Goal: Contribute content

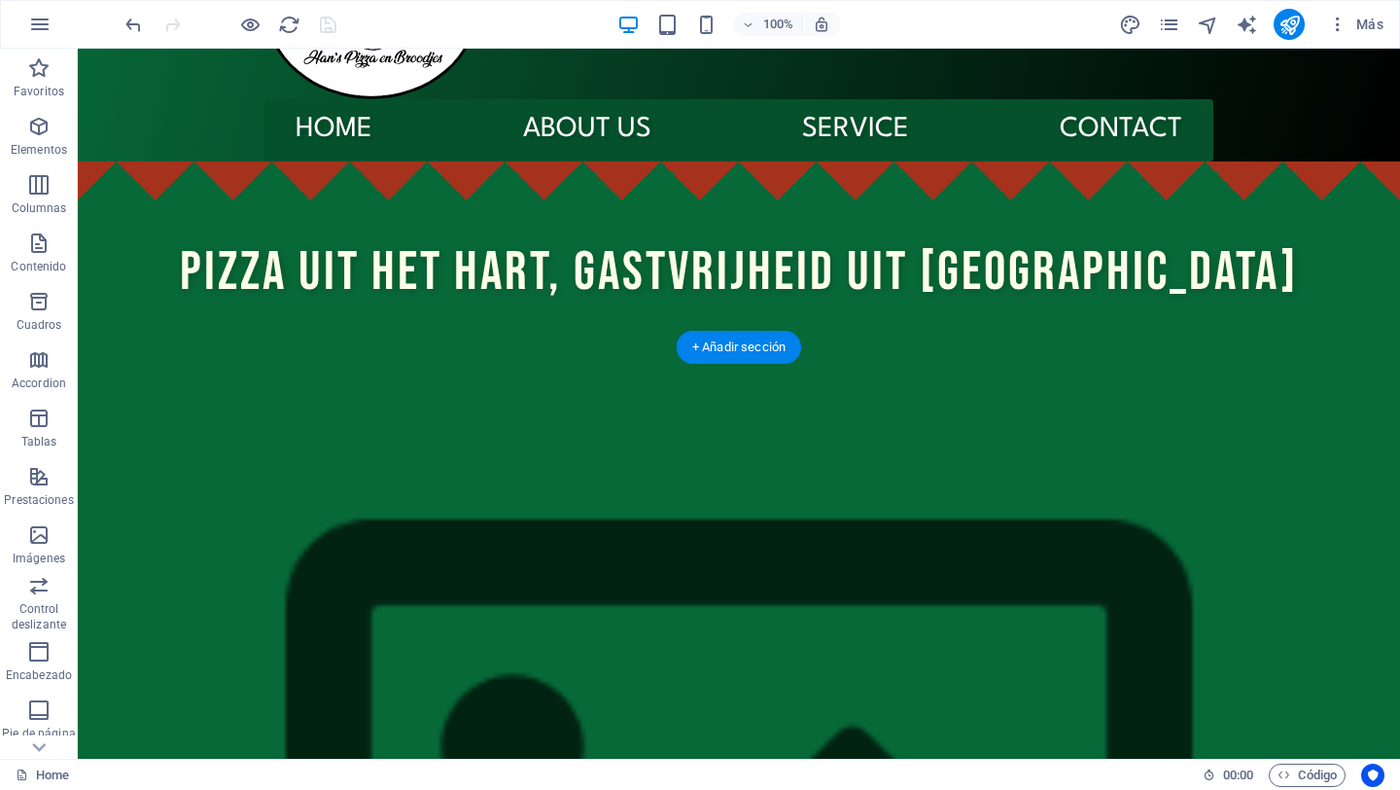
scroll to position [141, 0]
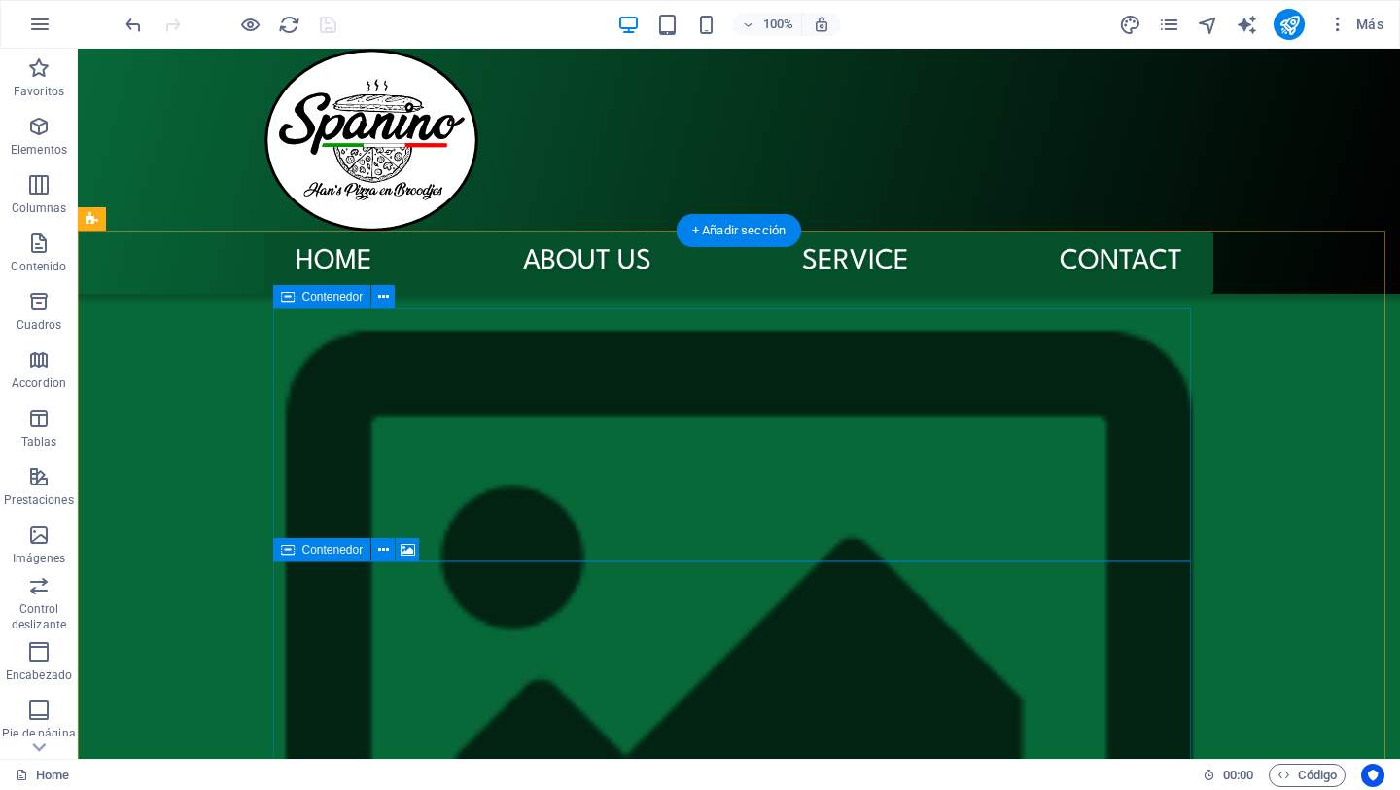
scroll to position [0, 0]
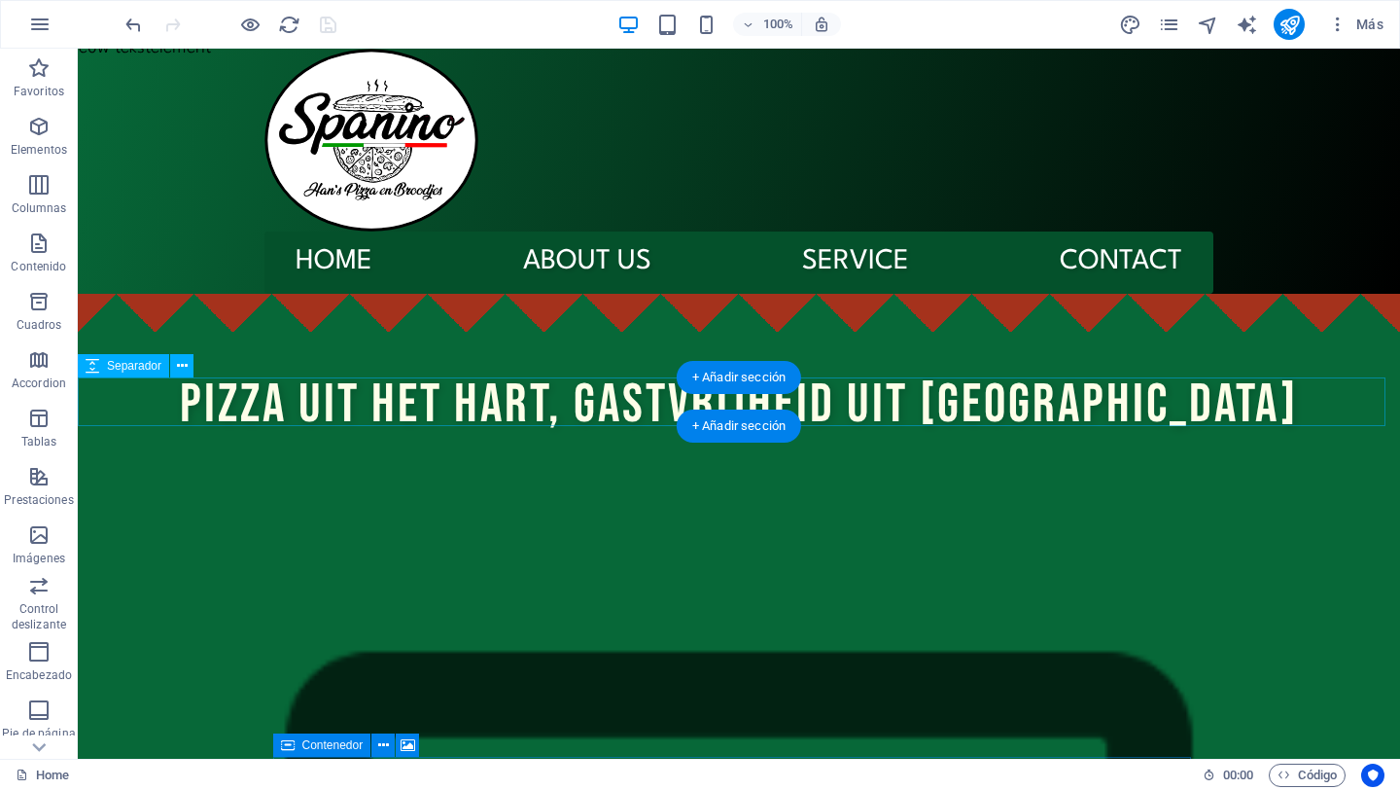
click at [199, 440] on div at bounding box center [739, 464] width 1323 height 49
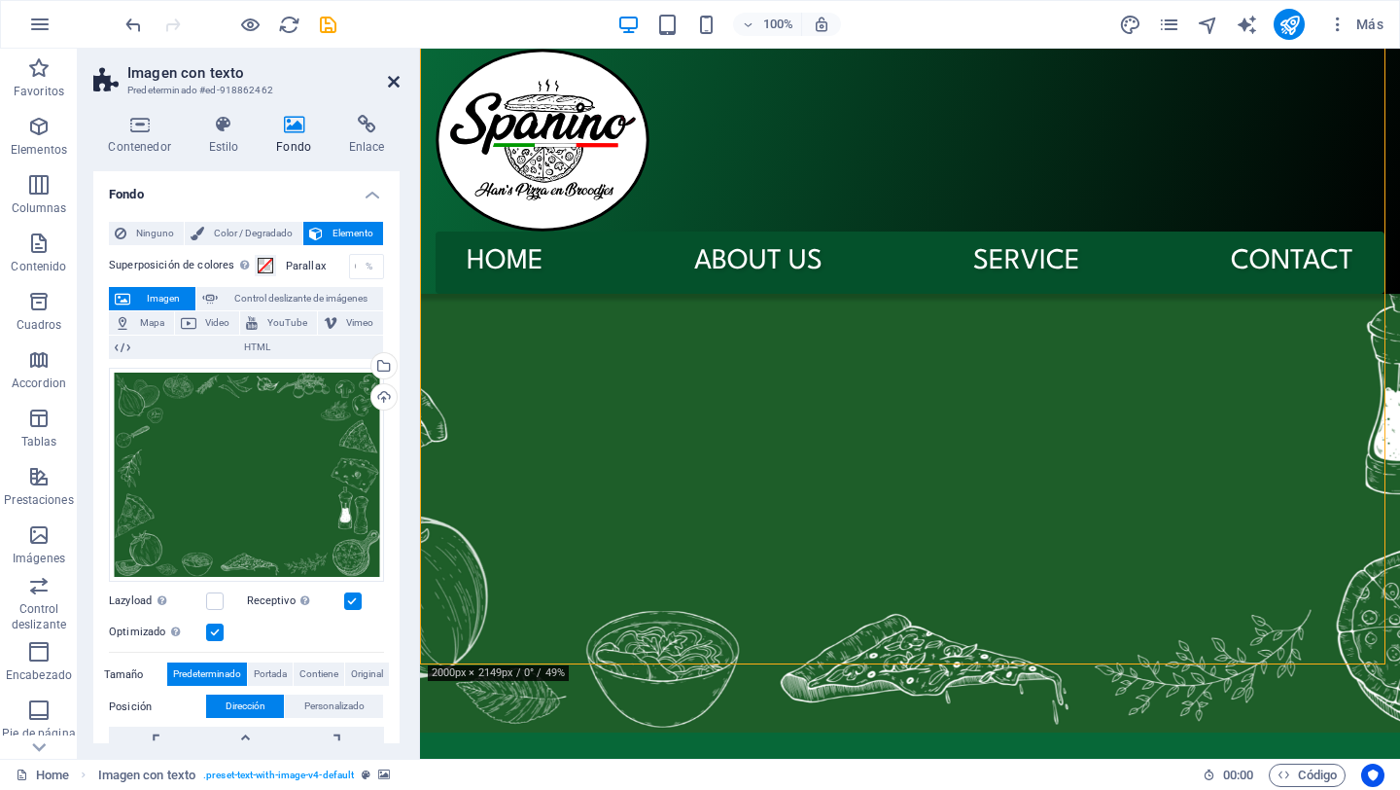
click at [389, 88] on icon at bounding box center [394, 82] width 12 height 16
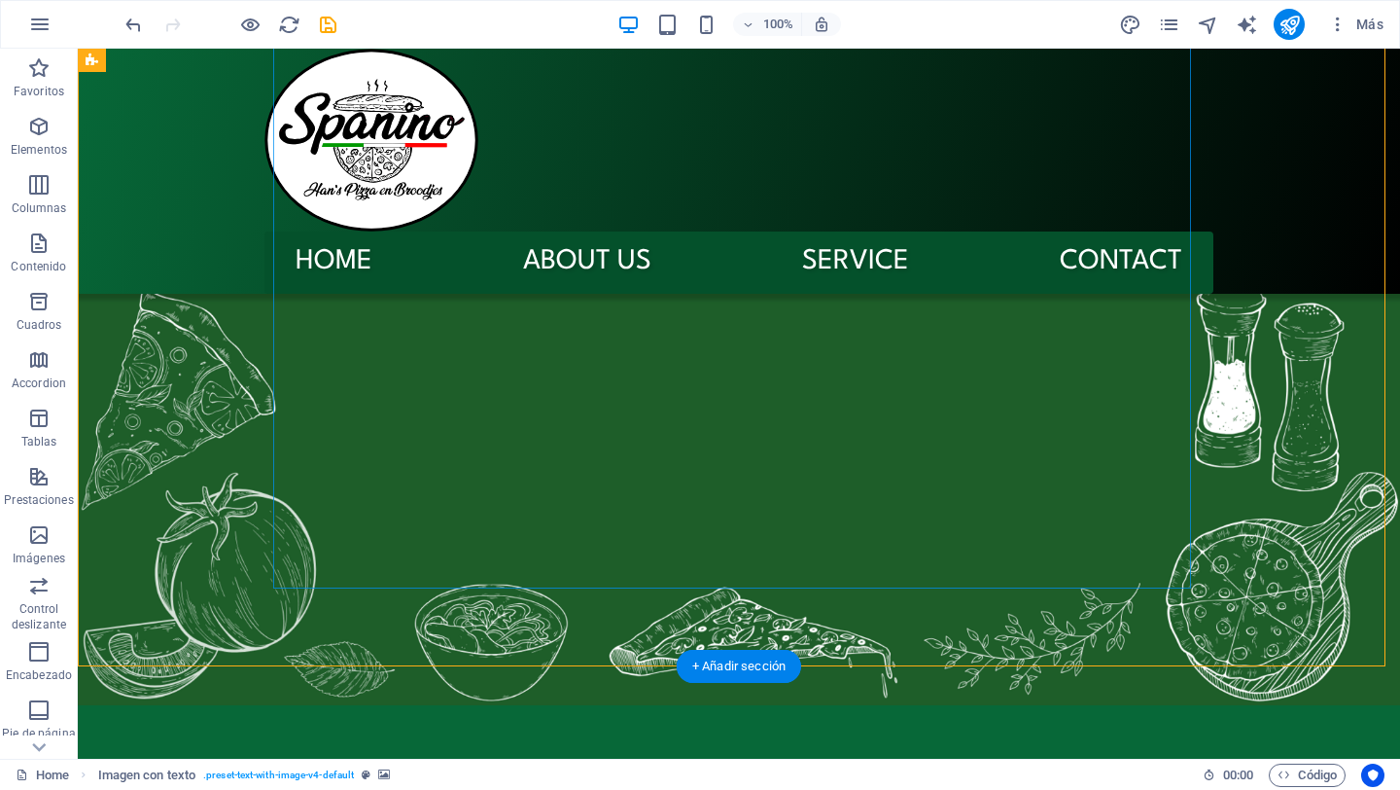
scroll to position [780, 0]
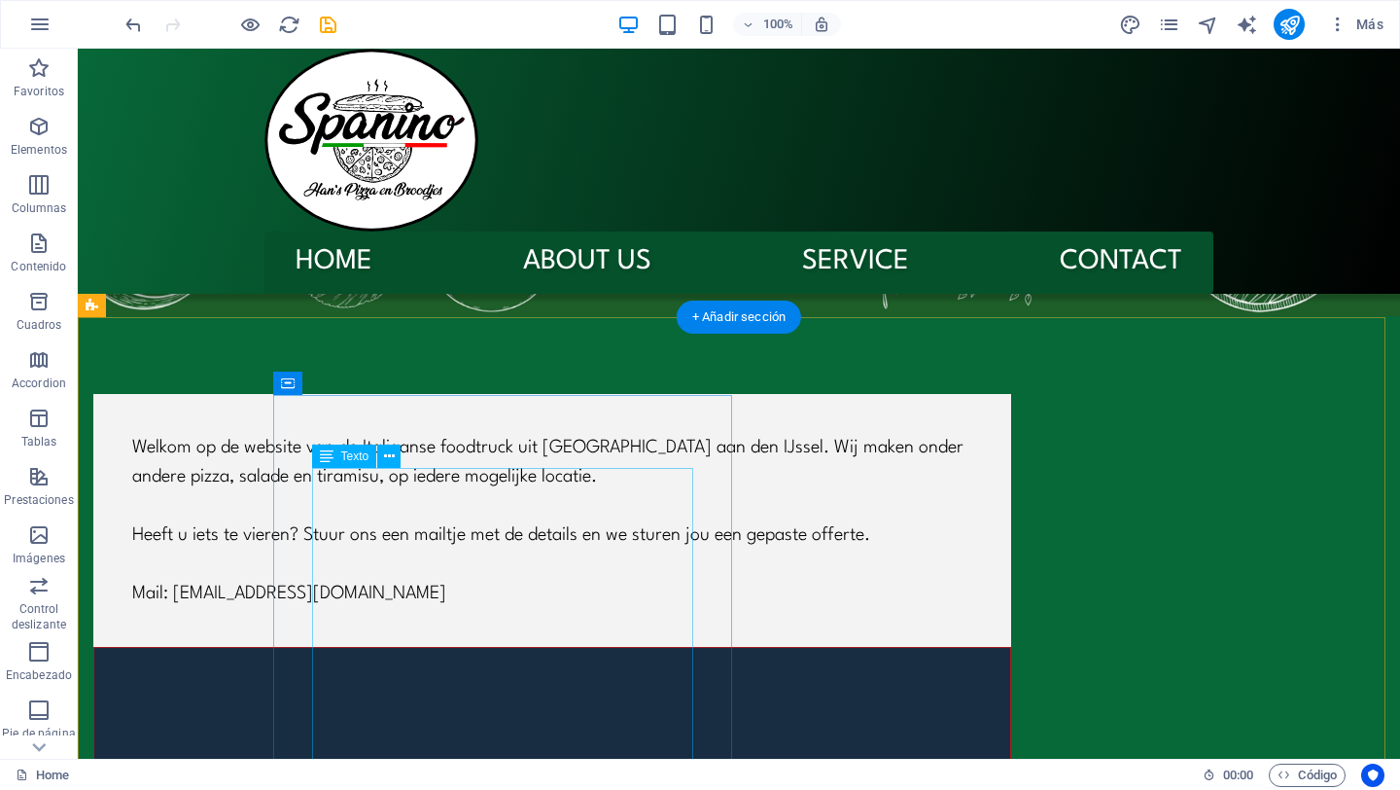
scroll to position [1132, 0]
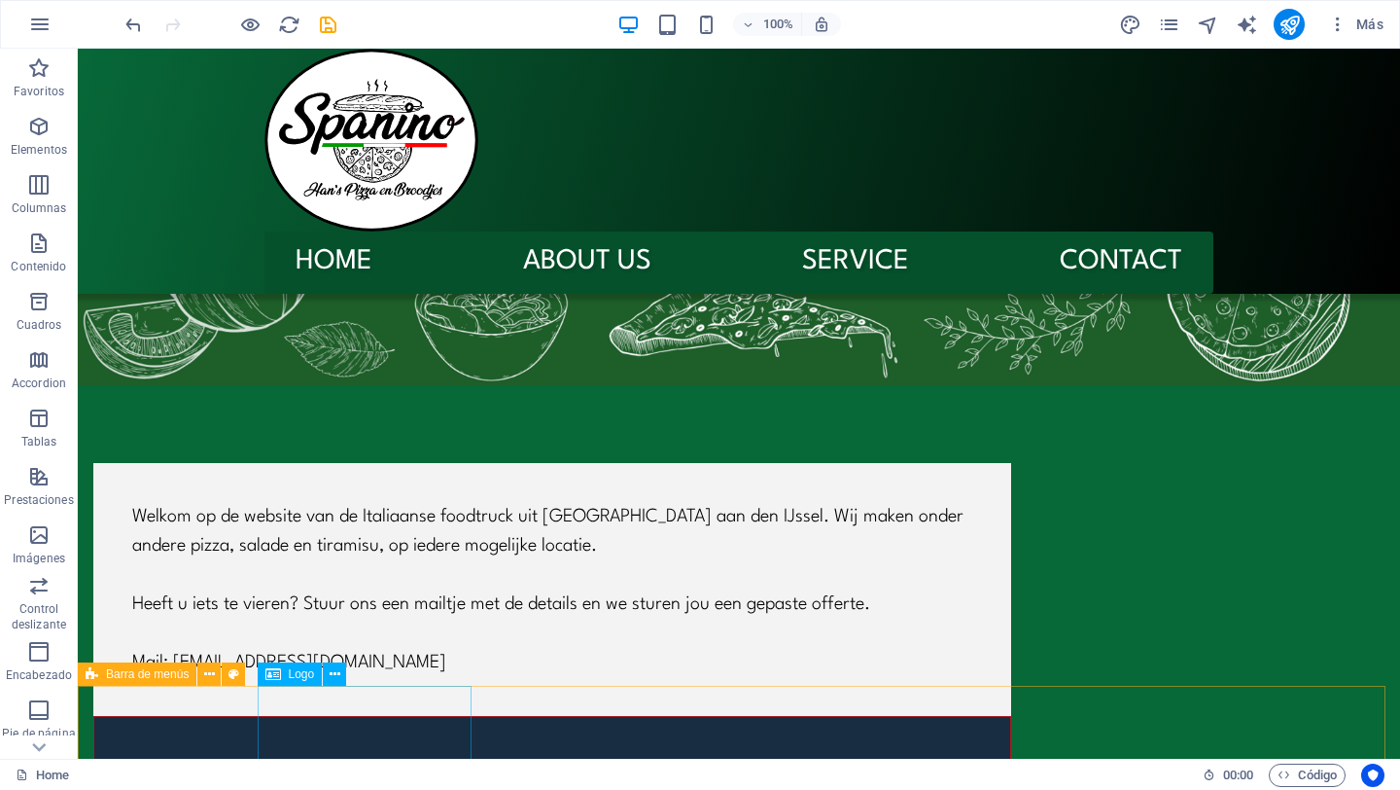
scroll to position [1031, 0]
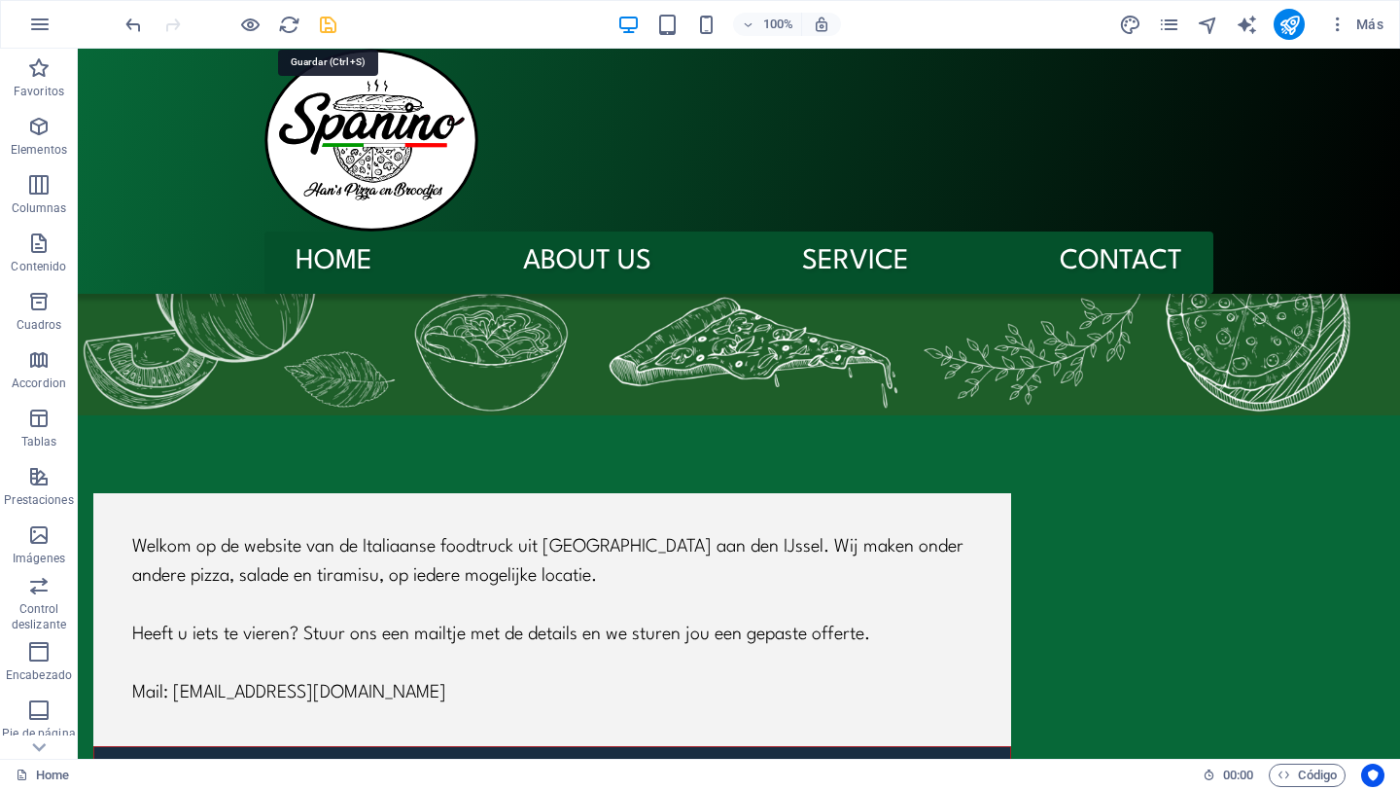
click at [331, 22] on icon "save" at bounding box center [328, 25] width 22 height 22
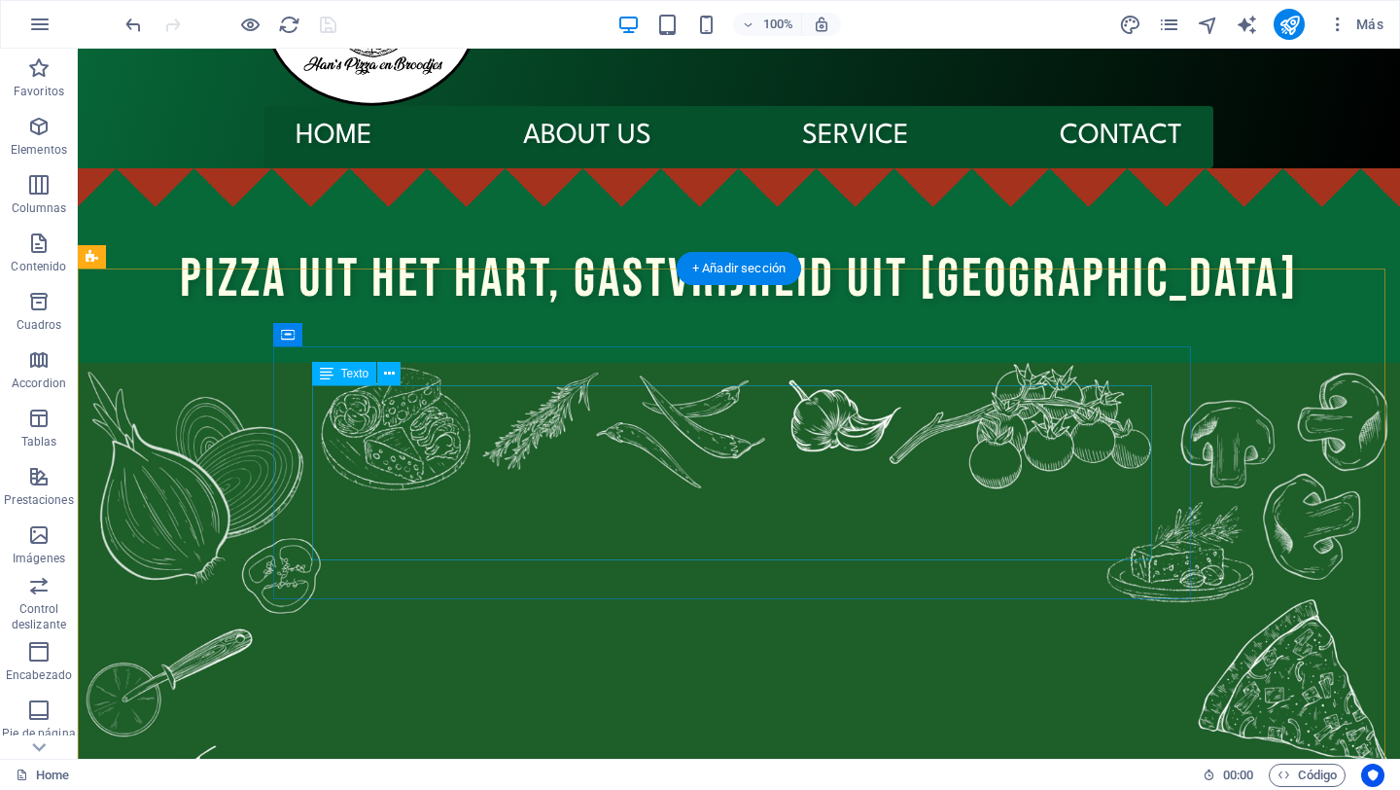
scroll to position [0, 0]
